Goal: Information Seeking & Learning: Learn about a topic

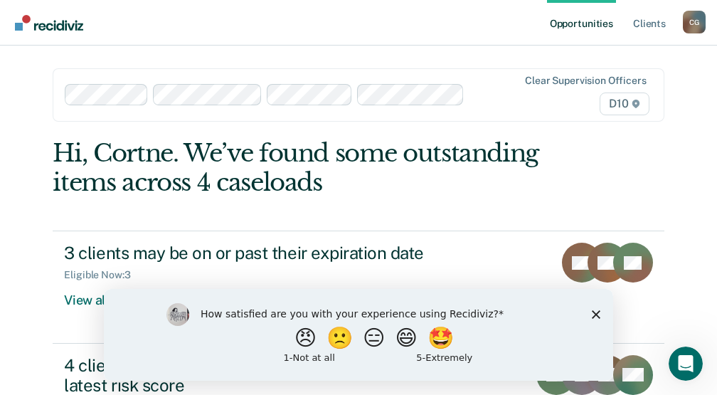
click at [597, 312] on polygon "Close survey" at bounding box center [596, 313] width 9 height 9
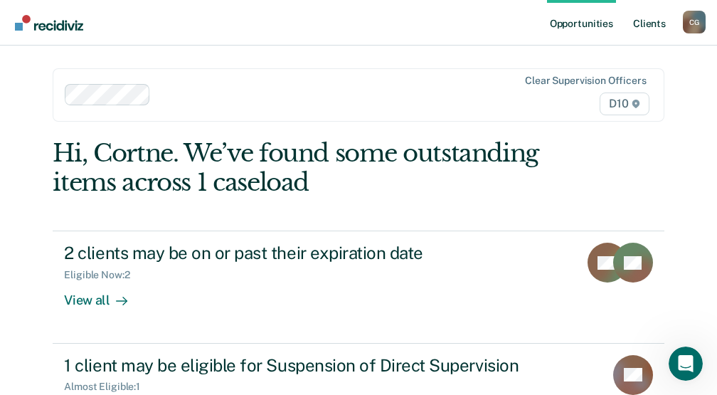
click at [647, 21] on link "Client s" at bounding box center [649, 23] width 38 height 46
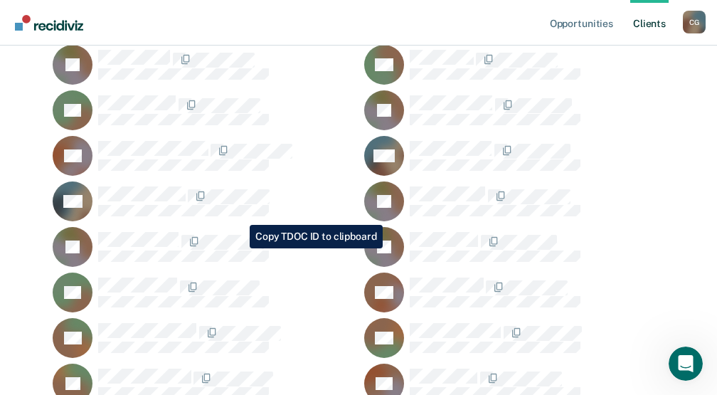
scroll to position [356, 0]
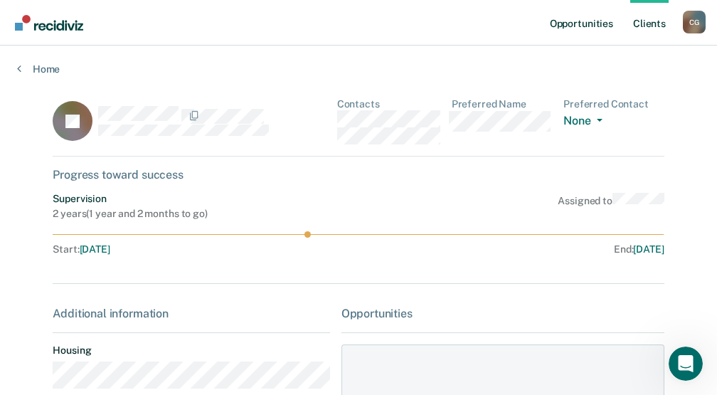
click at [582, 26] on link "Opportunities" at bounding box center [581, 23] width 69 height 46
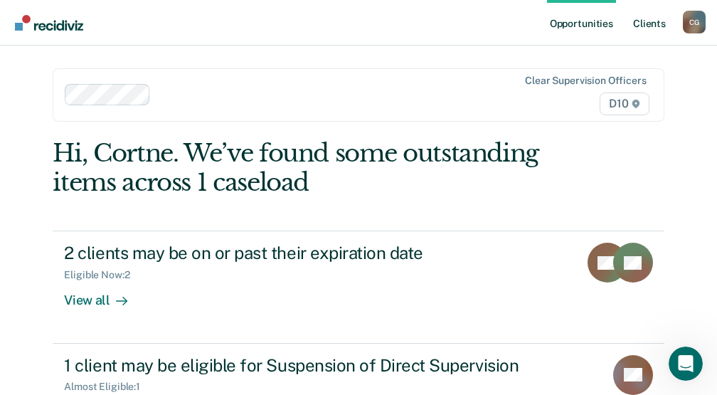
click at [647, 18] on link "Client s" at bounding box center [649, 23] width 38 height 46
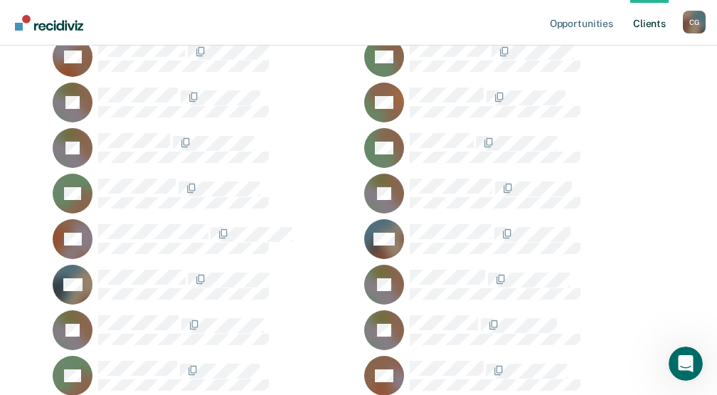
scroll to position [285, 0]
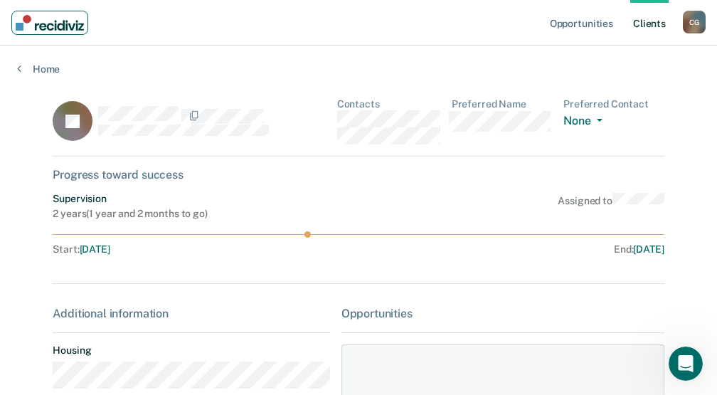
click at [61, 23] on img "Main navigation" at bounding box center [50, 23] width 68 height 16
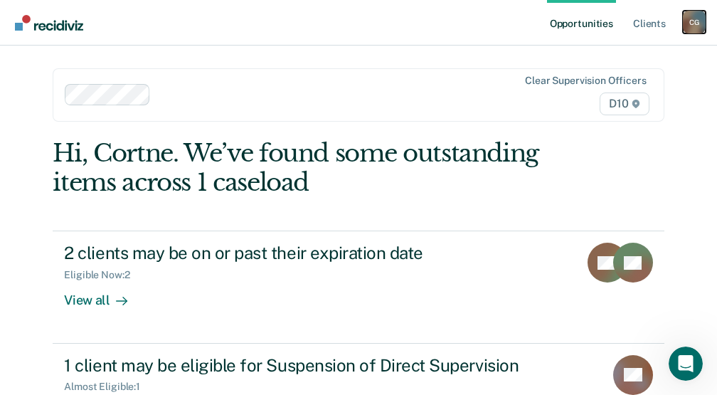
click at [697, 16] on div "C G" at bounding box center [694, 22] width 23 height 23
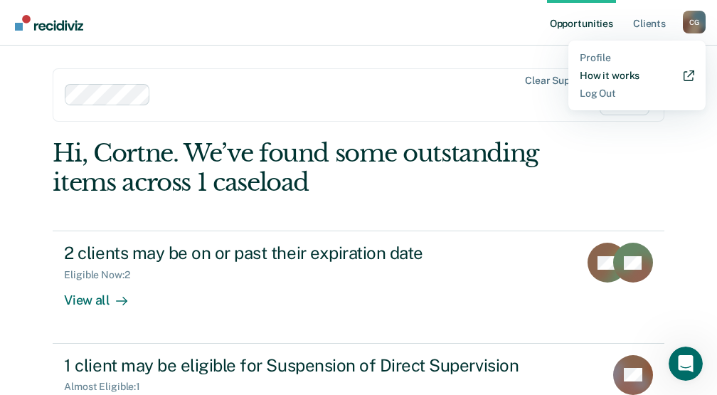
click at [685, 77] on icon "Main navigation" at bounding box center [688, 76] width 9 height 9
click at [473, 194] on div "Hi, Cortne. We’ve found some outstanding items across 1 caseload" at bounding box center [297, 168] width 489 height 58
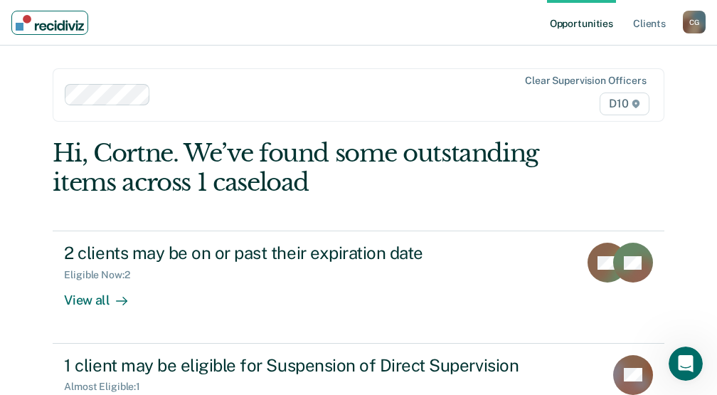
click at [82, 22] on img "Main navigation" at bounding box center [50, 23] width 68 height 16
click at [696, 19] on div "C G" at bounding box center [694, 22] width 23 height 23
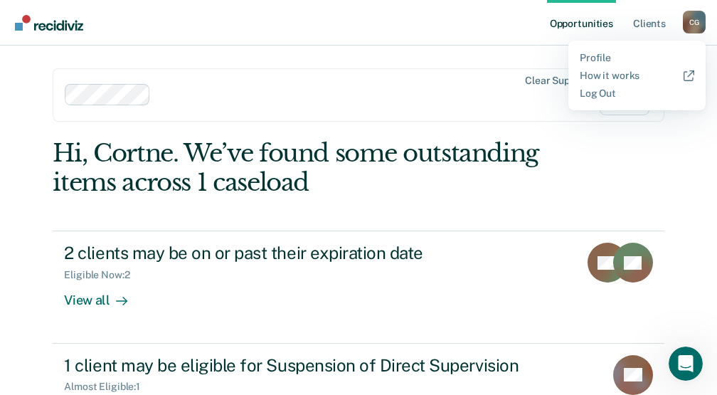
click at [482, 27] on nav "Opportunities Client s [PERSON_NAME] C G Profile How it works Log Out" at bounding box center [358, 23] width 717 height 46
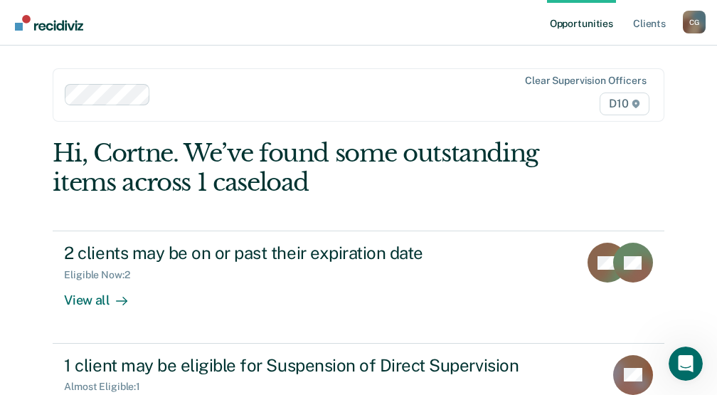
click at [580, 15] on link "Opportunities" at bounding box center [581, 23] width 69 height 46
click at [572, 23] on link "Opportunities" at bounding box center [581, 23] width 69 height 46
click at [648, 22] on link "Client s" at bounding box center [649, 23] width 38 height 46
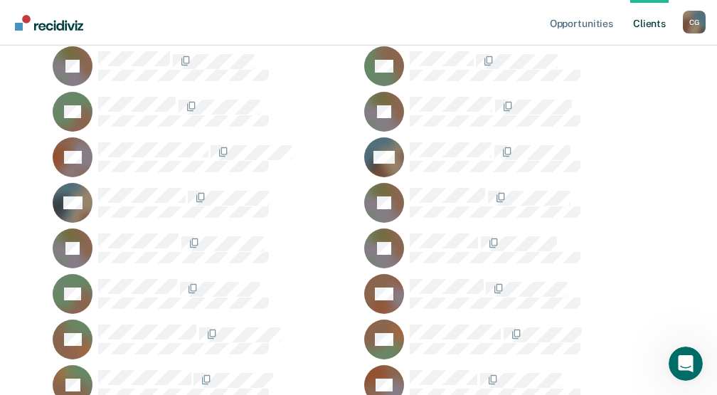
scroll to position [356, 0]
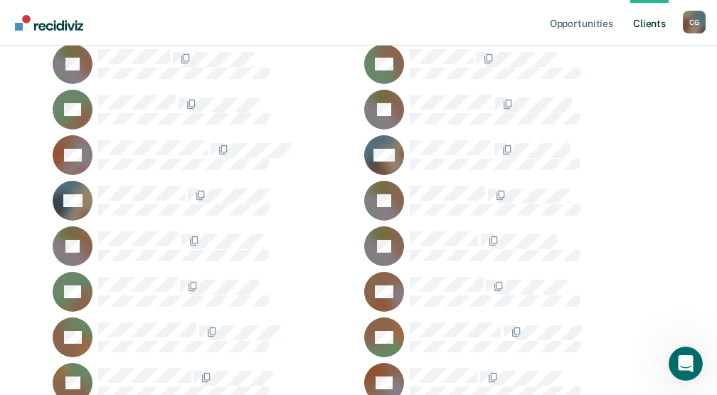
click at [58, 243] on rect at bounding box center [73, 246] width 40 height 40
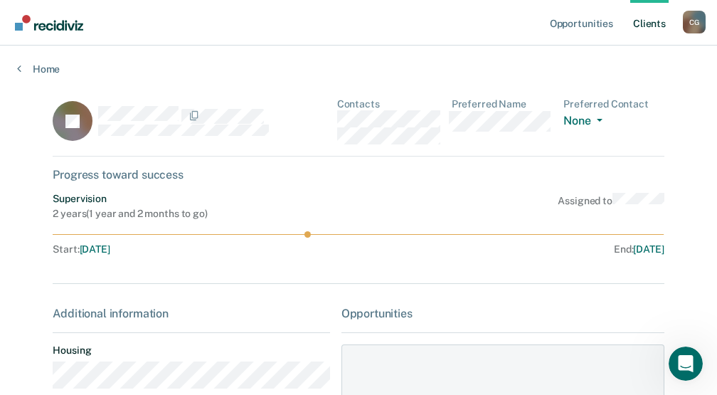
click at [561, 144] on div "Contacts Preferred Name Preferred Contact None Call Text Email None" at bounding box center [500, 121] width 327 height 46
click at [581, 115] on button "None" at bounding box center [585, 122] width 44 height 16
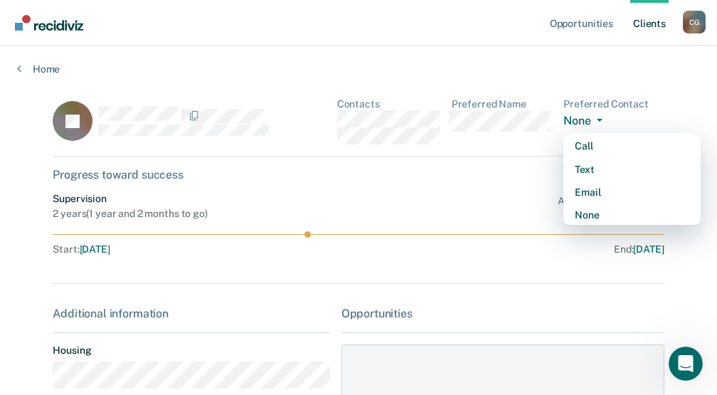
click at [581, 115] on button "None" at bounding box center [585, 122] width 44 height 16
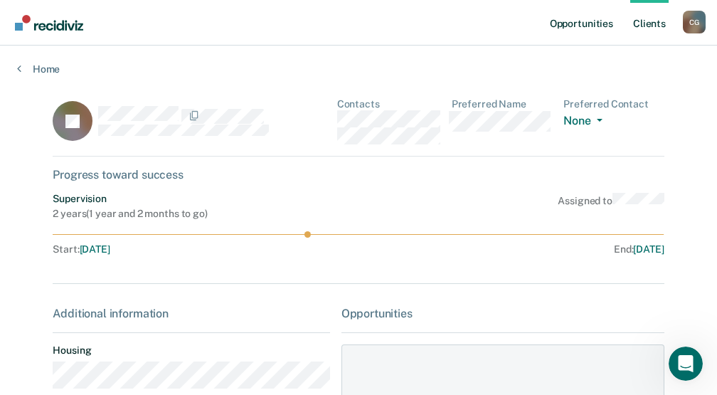
click at [567, 18] on link "Opportunities" at bounding box center [581, 23] width 69 height 46
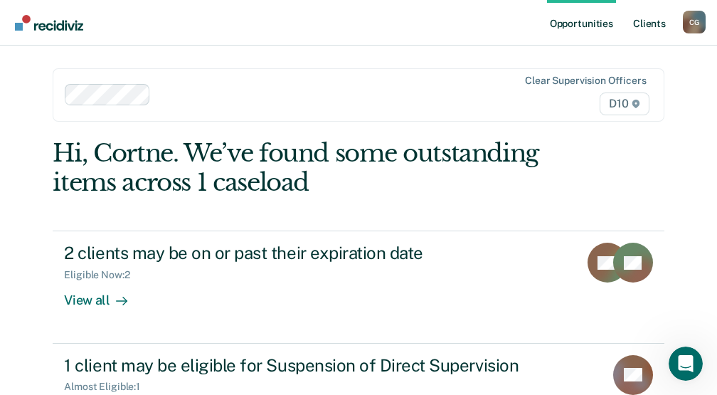
click at [657, 16] on link "Client s" at bounding box center [649, 23] width 38 height 46
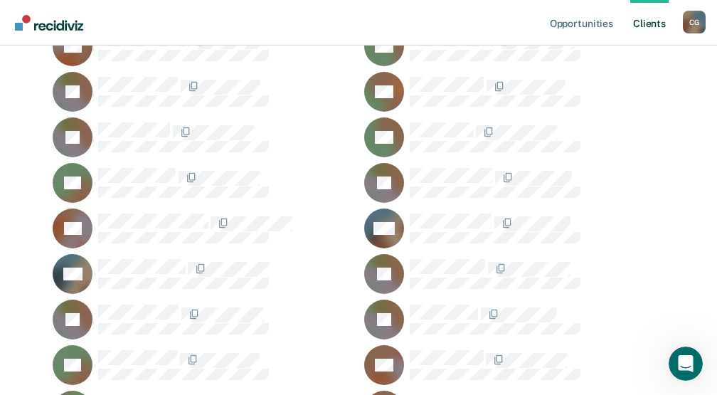
scroll to position [285, 0]
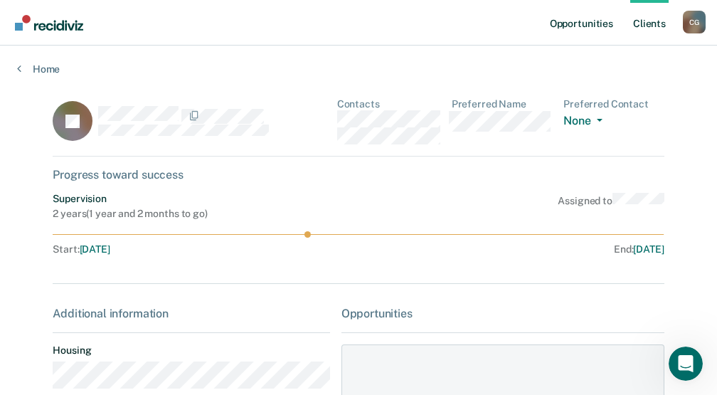
click at [578, 22] on link "Opportunities" at bounding box center [581, 23] width 69 height 46
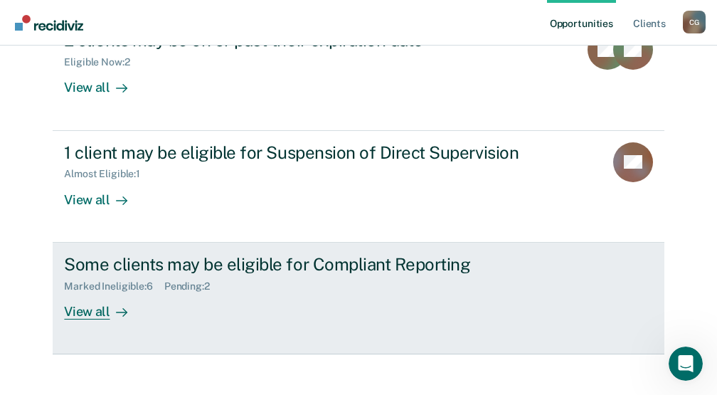
scroll to position [213, 0]
click at [110, 280] on div "Marked Ineligible : 6" at bounding box center [114, 286] width 100 height 12
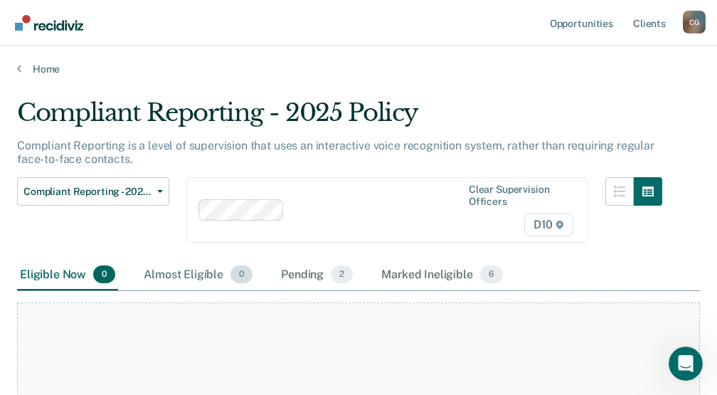
click at [166, 276] on div "Almost Eligible 0" at bounding box center [198, 275] width 115 height 31
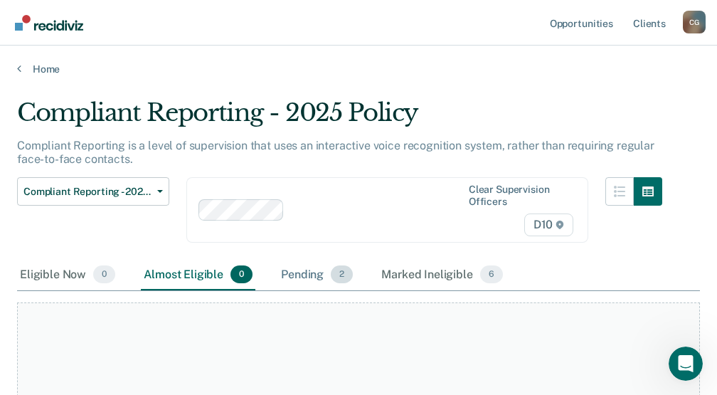
click at [292, 266] on div "Pending 2" at bounding box center [317, 275] width 78 height 31
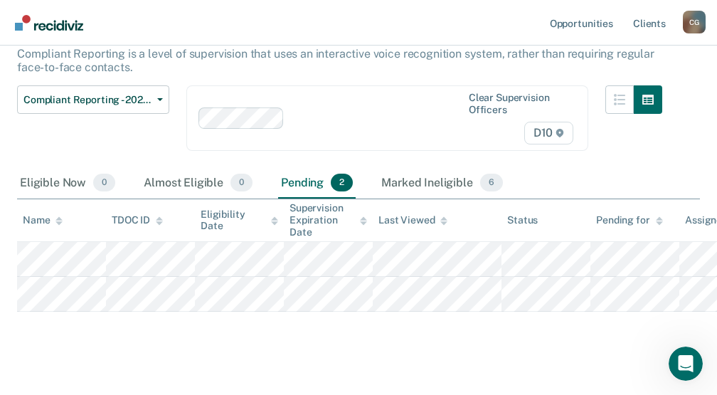
scroll to position [111, 0]
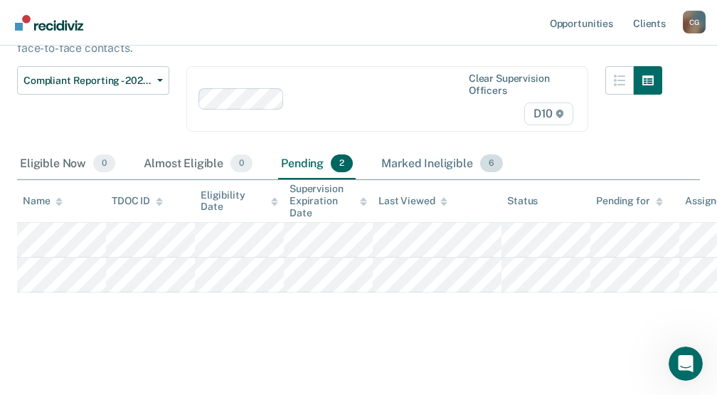
click at [453, 157] on div "Marked Ineligible 6" at bounding box center [442, 164] width 127 height 31
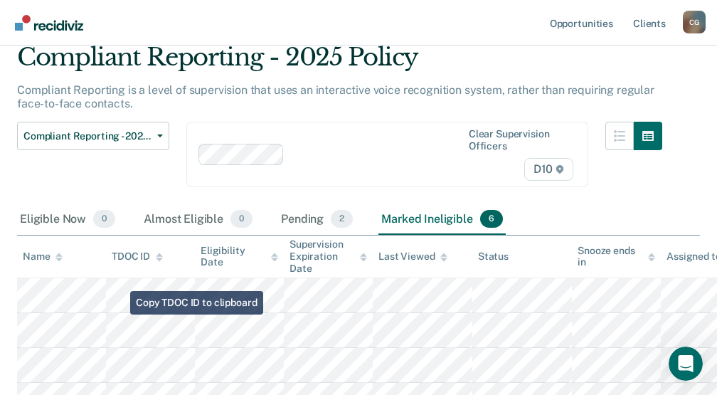
scroll to position [37, 0]
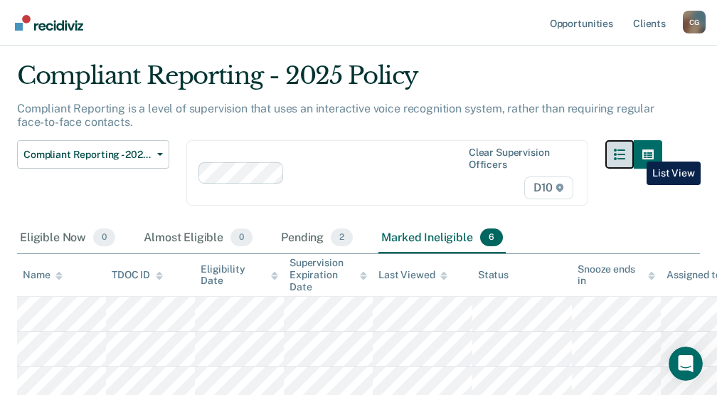
click at [634, 151] on button "button" at bounding box center [619, 154] width 28 height 28
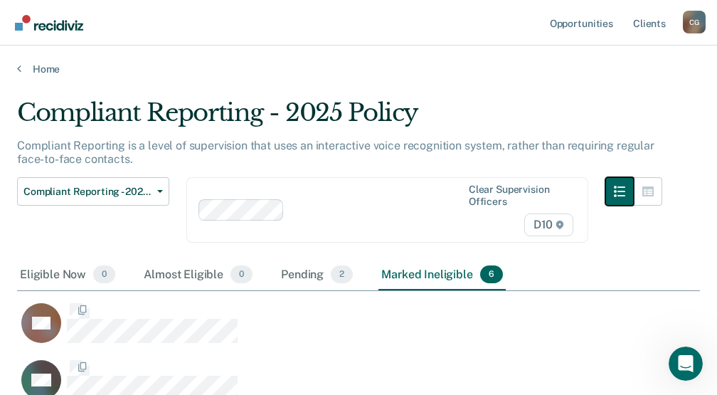
scroll to position [531, 672]
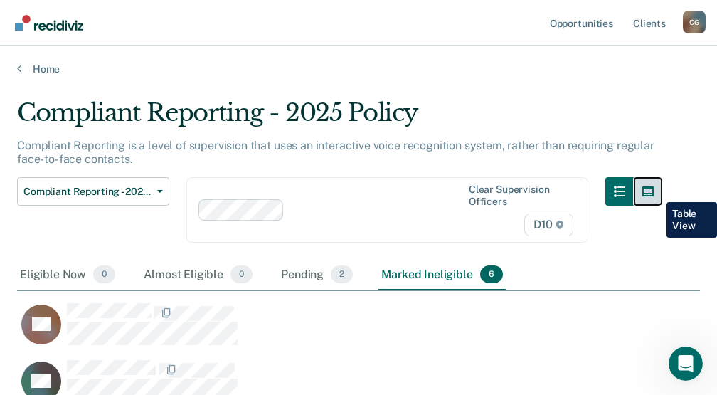
click at [654, 191] on icon "button" at bounding box center [647, 191] width 11 height 11
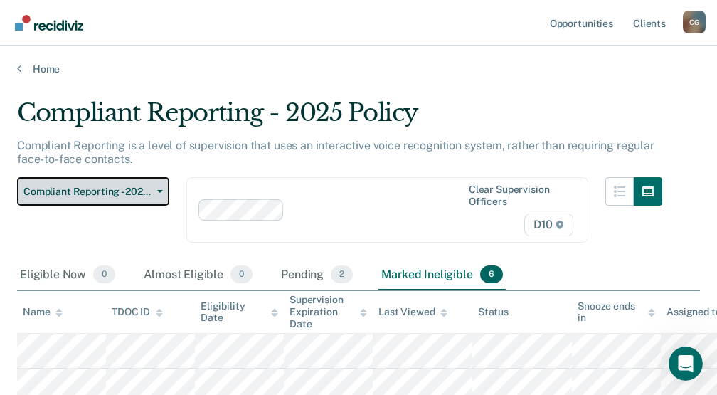
click at [159, 189] on button "Compliant Reporting - 2025 Policy" at bounding box center [93, 191] width 152 height 28
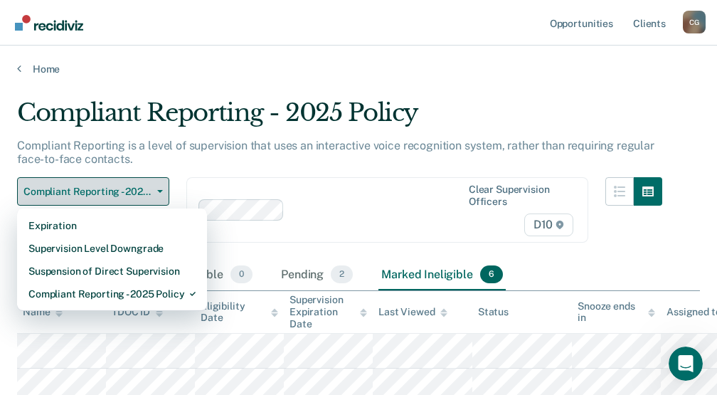
click at [159, 189] on button "Compliant Reporting - 2025 Policy" at bounding box center [93, 191] width 152 height 28
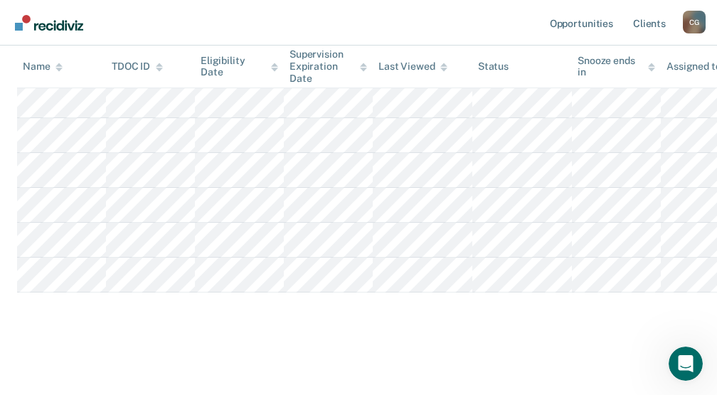
scroll to position [0, 0]
